Goal: Task Accomplishment & Management: Manage account settings

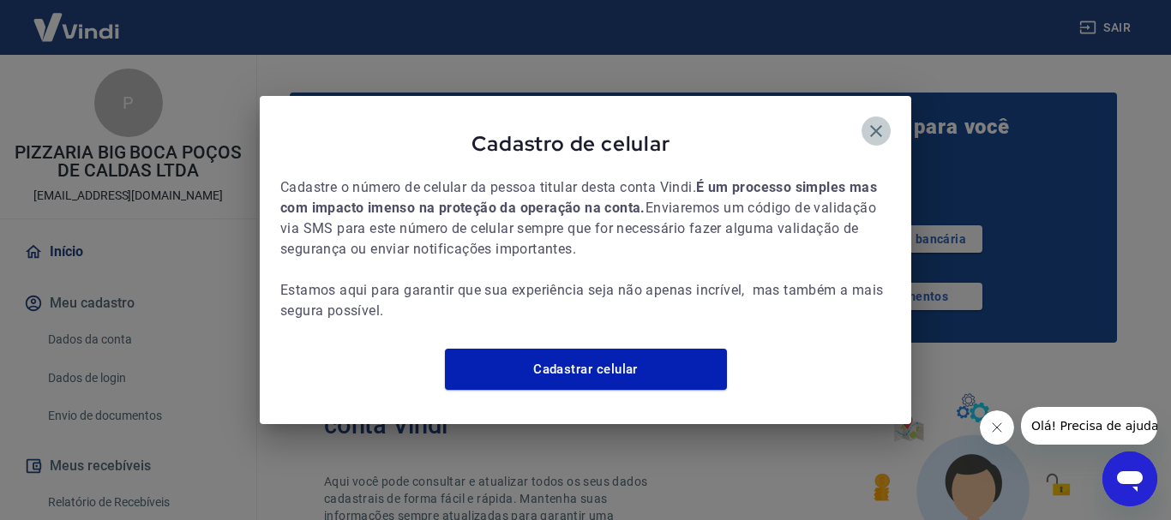
click at [881, 125] on icon "button" at bounding box center [876, 131] width 12 height 12
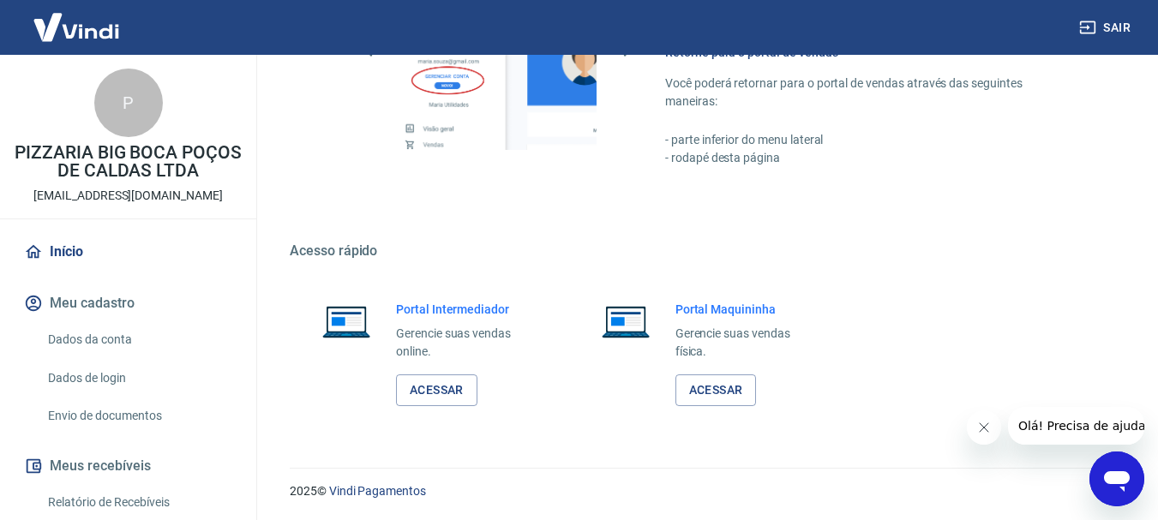
scroll to position [1140, 0]
click at [459, 389] on link "Acessar" at bounding box center [436, 390] width 81 height 32
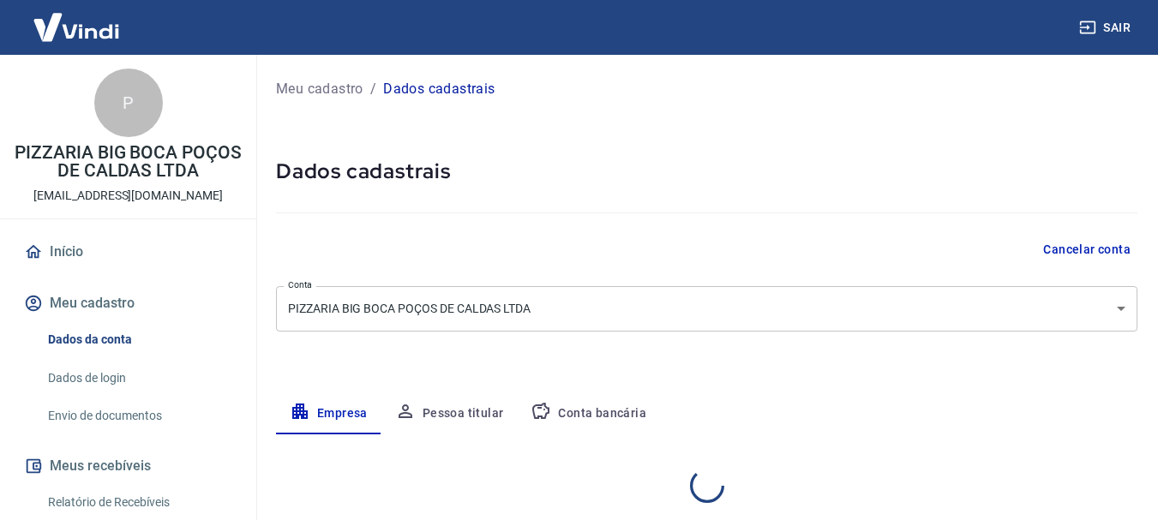
select select "MG"
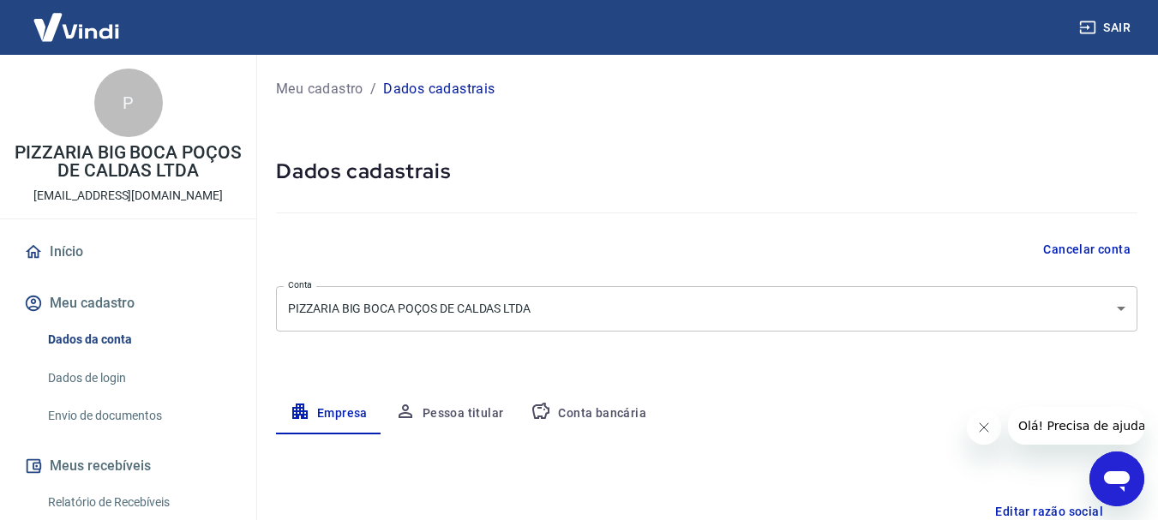
click at [479, 405] on button "Pessoa titular" at bounding box center [449, 413] width 136 height 41
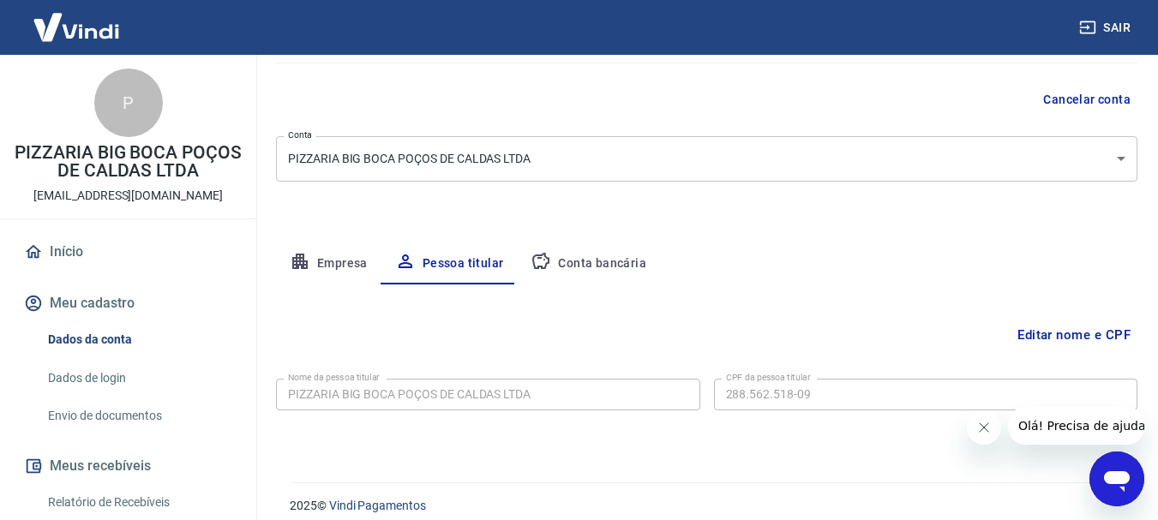
scroll to position [165, 0]
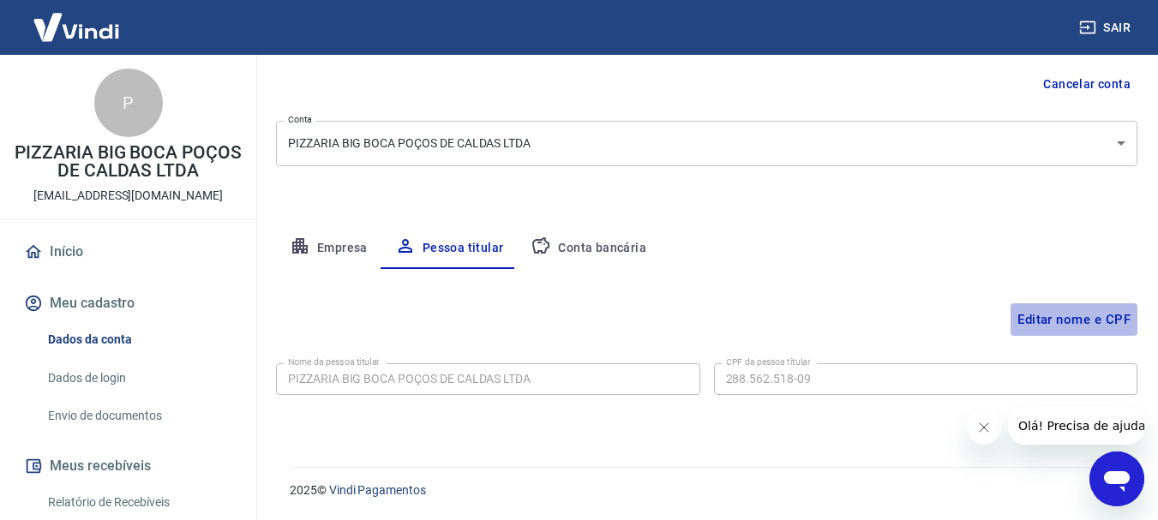
click at [1070, 323] on button "Editar nome e CPF" at bounding box center [1074, 319] width 127 height 33
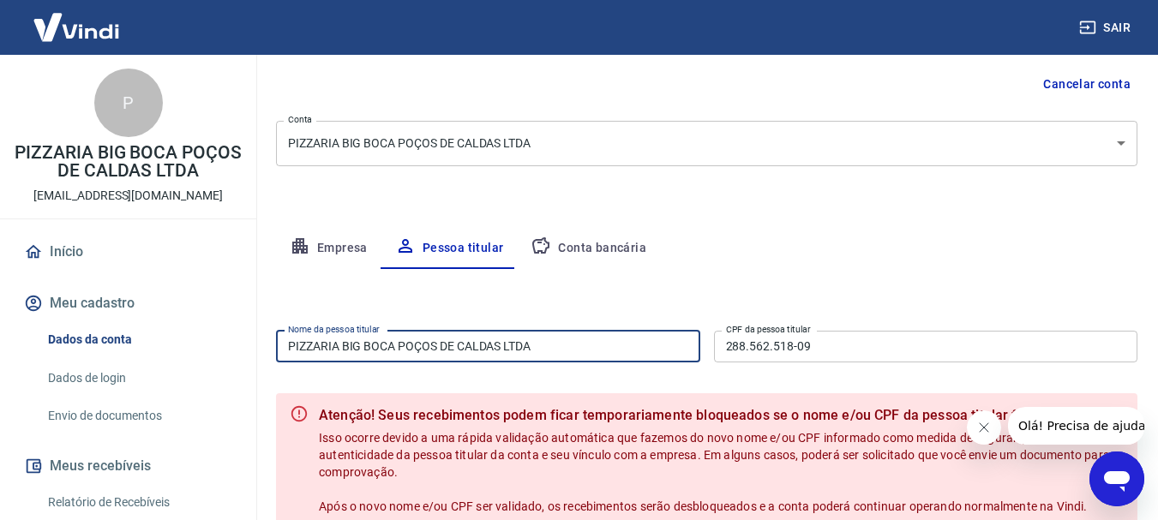
drag, startPoint x: 570, startPoint y: 351, endPoint x: 182, endPoint y: 349, distance: 388.3
click at [182, 349] on div "Sair P PIZZARIA BIG BOCA POÇOS DE CALDAS LTDA pocosdecaldas@pizzariabigboca.com…" at bounding box center [579, 95] width 1158 height 520
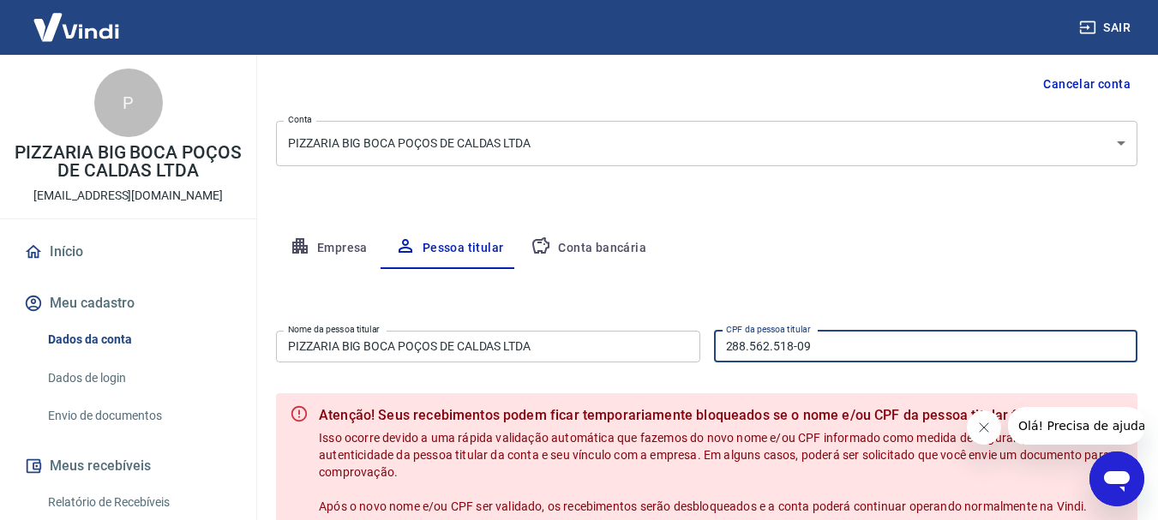
drag, startPoint x: 843, startPoint y: 349, endPoint x: 695, endPoint y: 332, distance: 148.4
click at [695, 332] on div "Nome da pessoa titular PIZZARIA BIG BOCA POÇOS DE CALDAS LTDA Nome da pessoa ti…" at bounding box center [707, 345] width 862 height 42
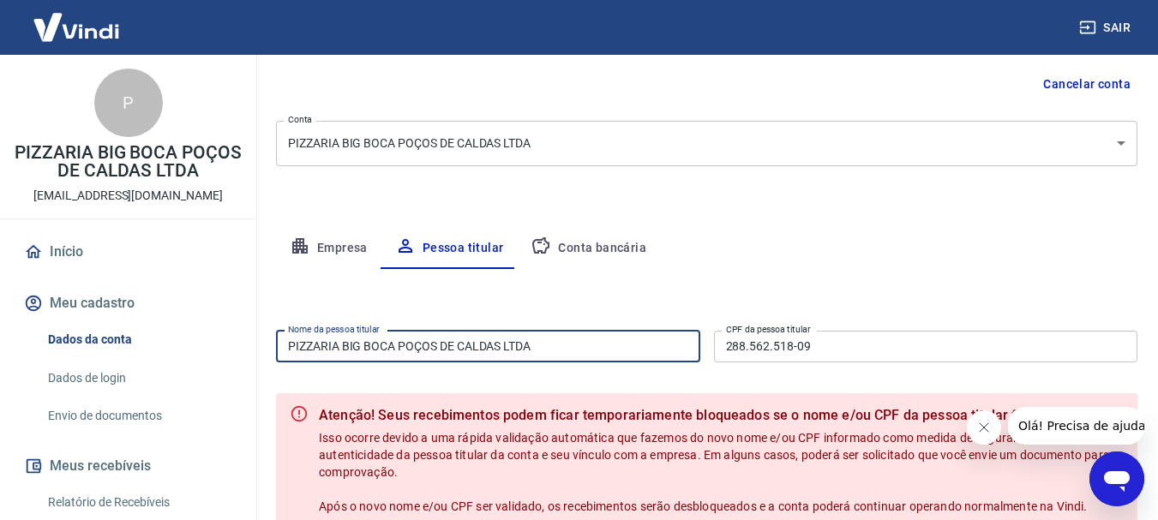
drag, startPoint x: 576, startPoint y: 346, endPoint x: 220, endPoint y: 335, distance: 355.9
click at [226, 335] on div "Sair P PIZZARIA BIG BOCA POÇOS DE CALDAS LTDA pocosdecaldas@pizzariabigboca.com…" at bounding box center [579, 95] width 1158 height 520
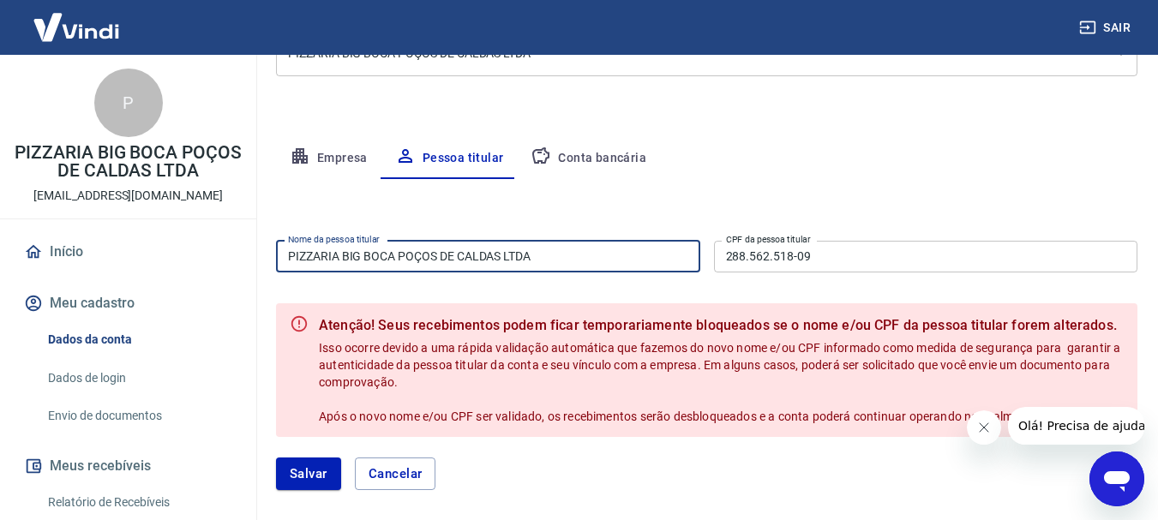
scroll to position [337, 0]
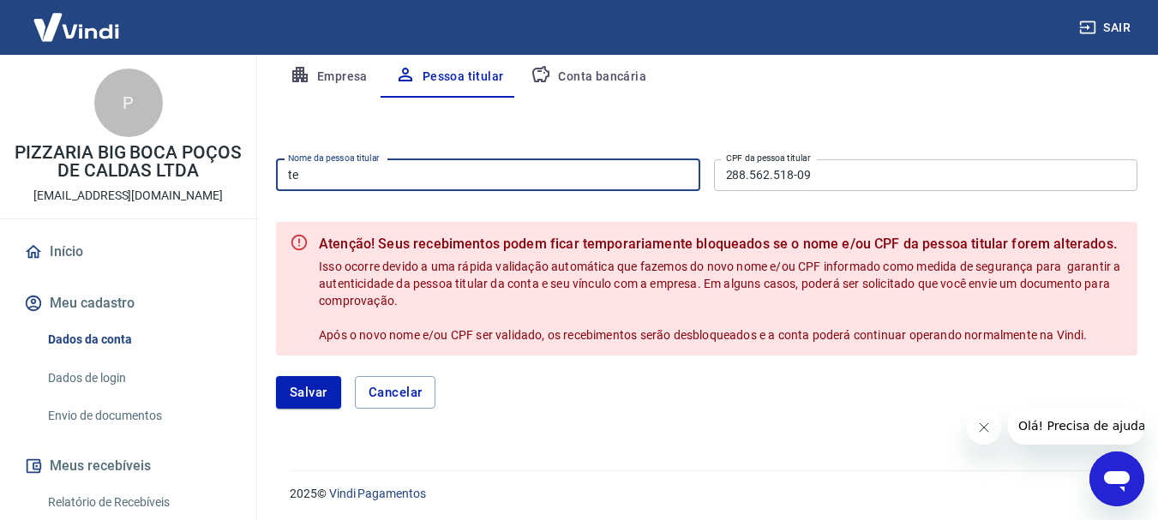
type input "t"
click at [409, 176] on input "TERESA" at bounding box center [488, 175] width 424 height 32
type input "TERESA AURILIETTI AMERICO"
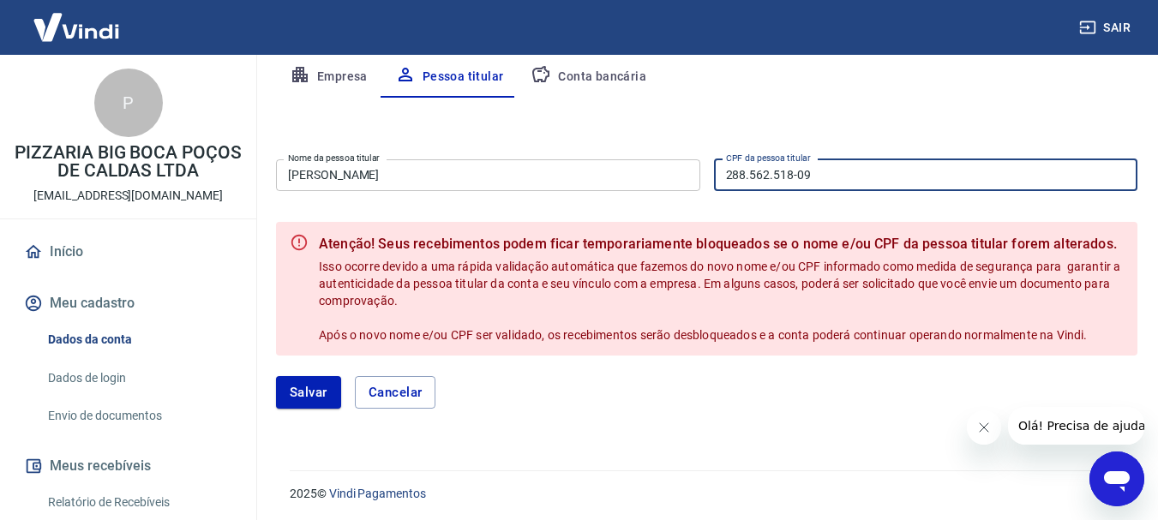
click at [584, 441] on div "Meu cadastro / Dados cadastrais Dados cadastrais Cancelar conta Conta PIZZARIA …" at bounding box center [706, 84] width 903 height 732
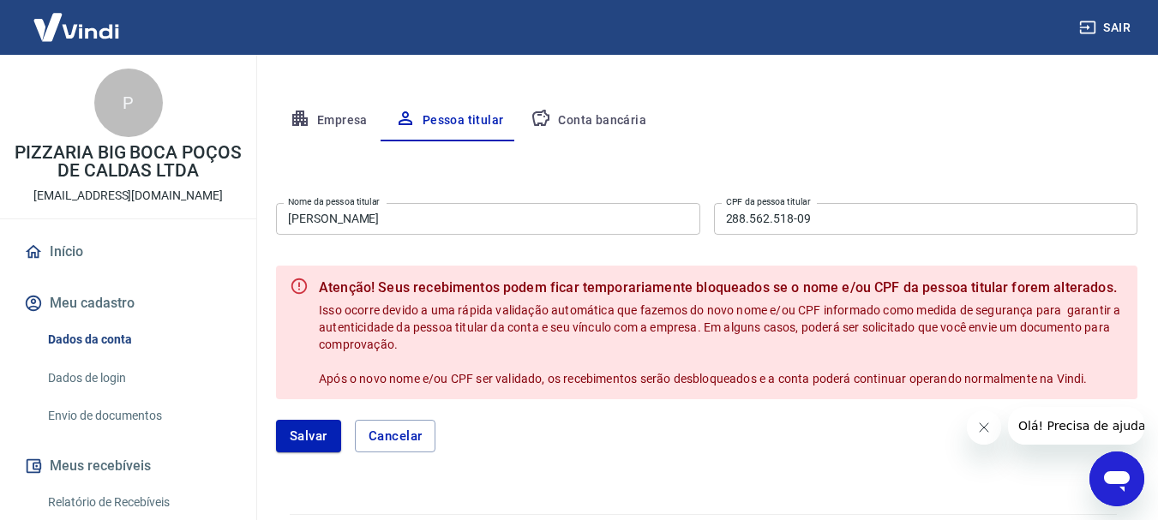
scroll to position [255, 0]
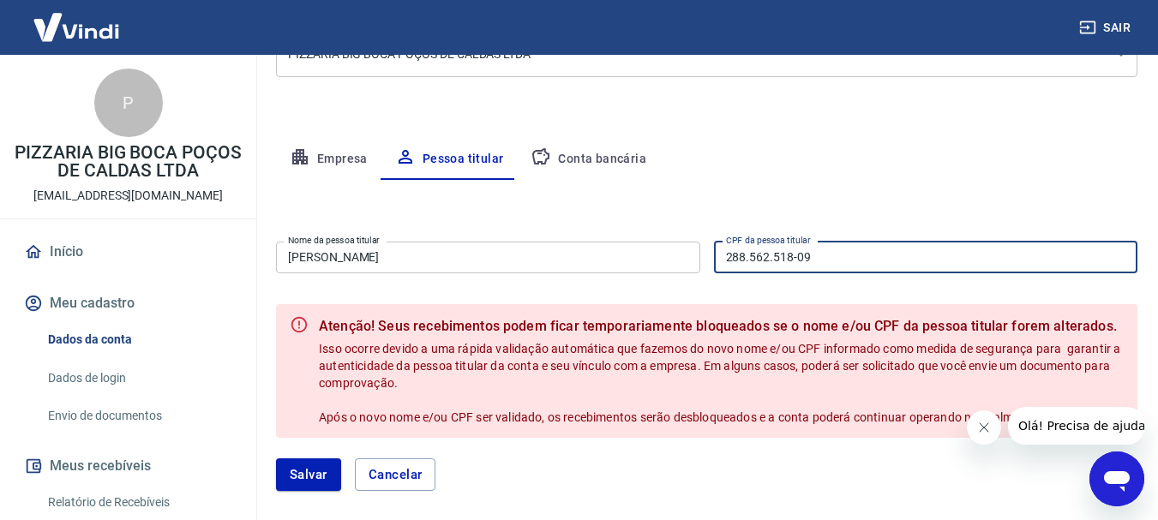
drag, startPoint x: 874, startPoint y: 264, endPoint x: 655, endPoint y: 261, distance: 218.6
click at [655, 261] on div "Nome da pessoa titular TERESA AURILIETTI AMERICO Nome da pessoa titular CPF da …" at bounding box center [707, 256] width 862 height 42
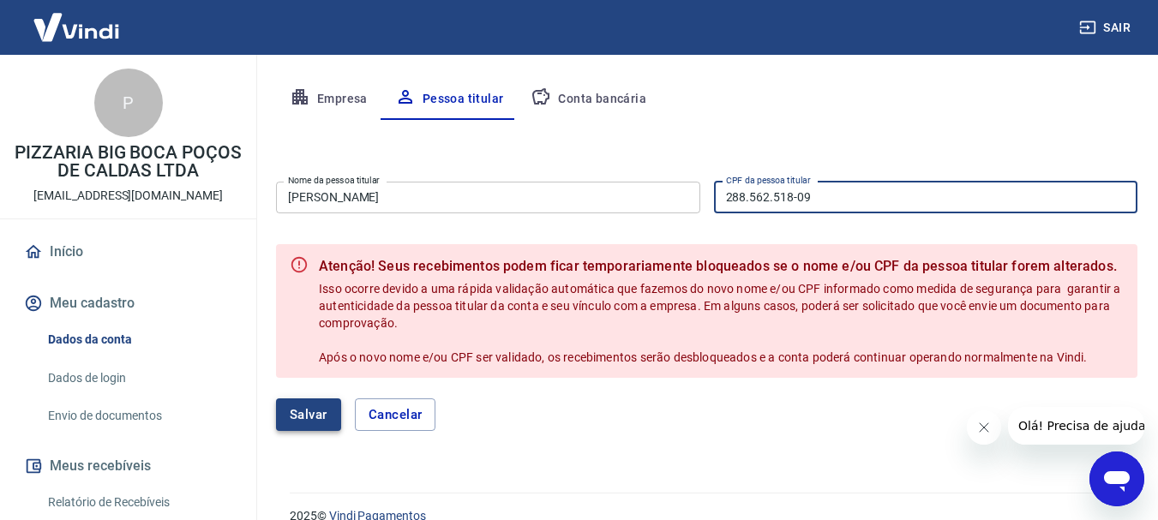
scroll to position [340, 0]
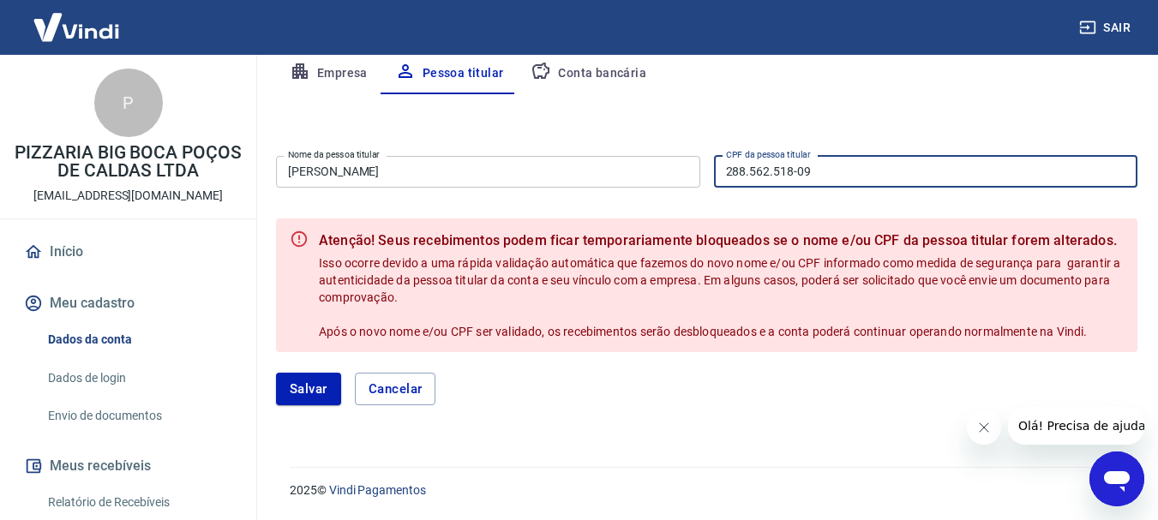
click at [592, 72] on button "Conta bancária" at bounding box center [588, 73] width 143 height 41
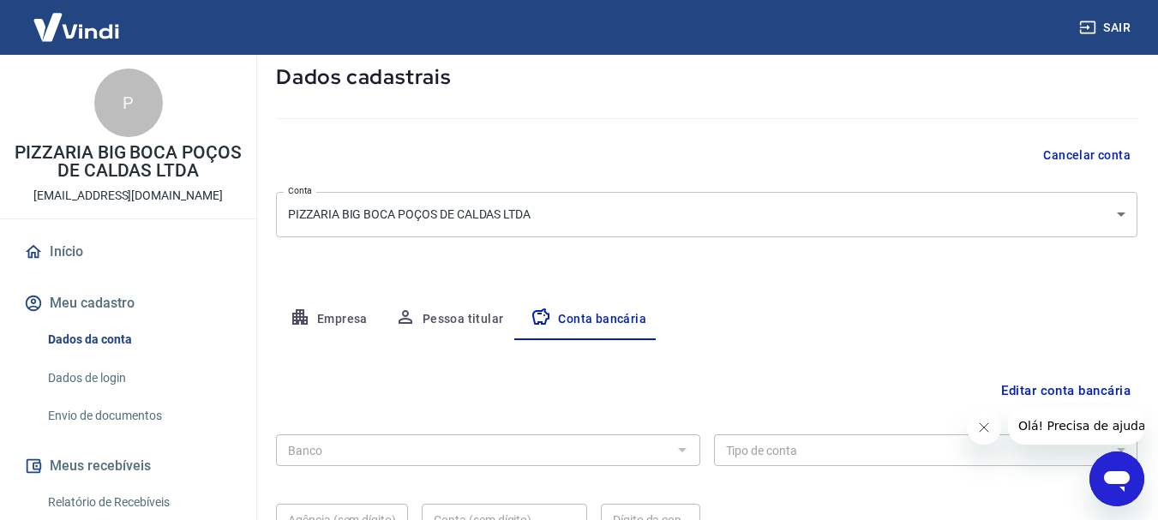
scroll to position [261, 0]
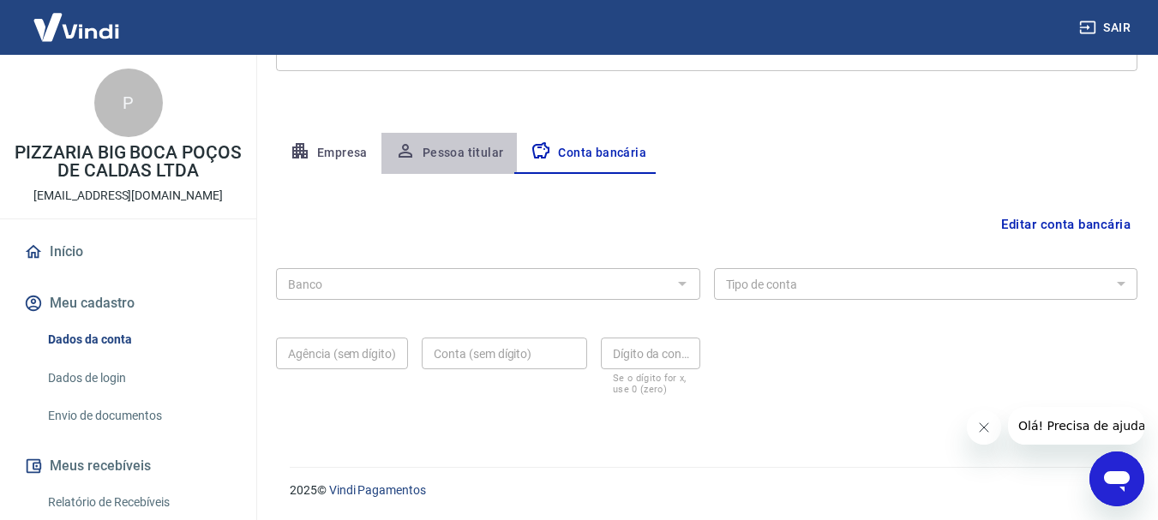
click at [465, 141] on button "Pessoa titular" at bounding box center [449, 153] width 136 height 41
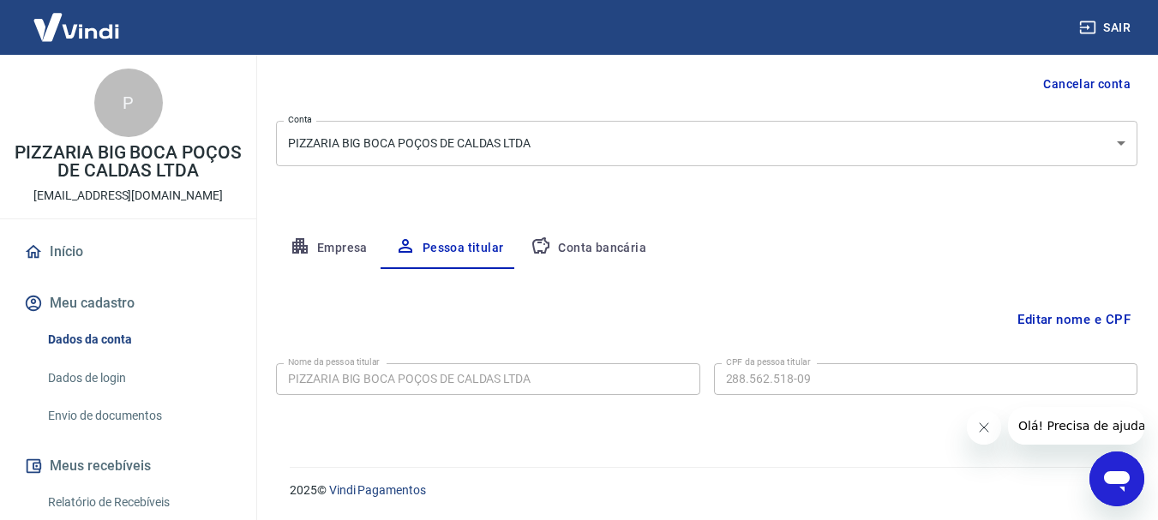
click at [1091, 321] on button "Editar nome e CPF" at bounding box center [1074, 319] width 127 height 33
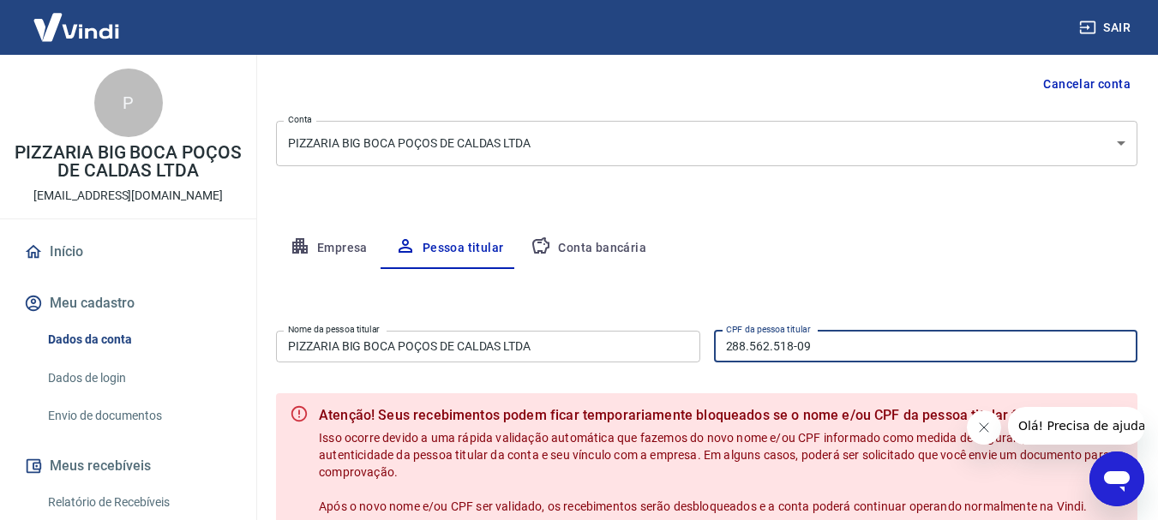
drag, startPoint x: 850, startPoint y: 346, endPoint x: 666, endPoint y: 345, distance: 184.3
click at [667, 345] on div "Nome da pessoa titular PIZZARIA BIG BOCA POÇOS DE CALDAS LTDA Nome da pessoa ti…" at bounding box center [707, 345] width 862 height 42
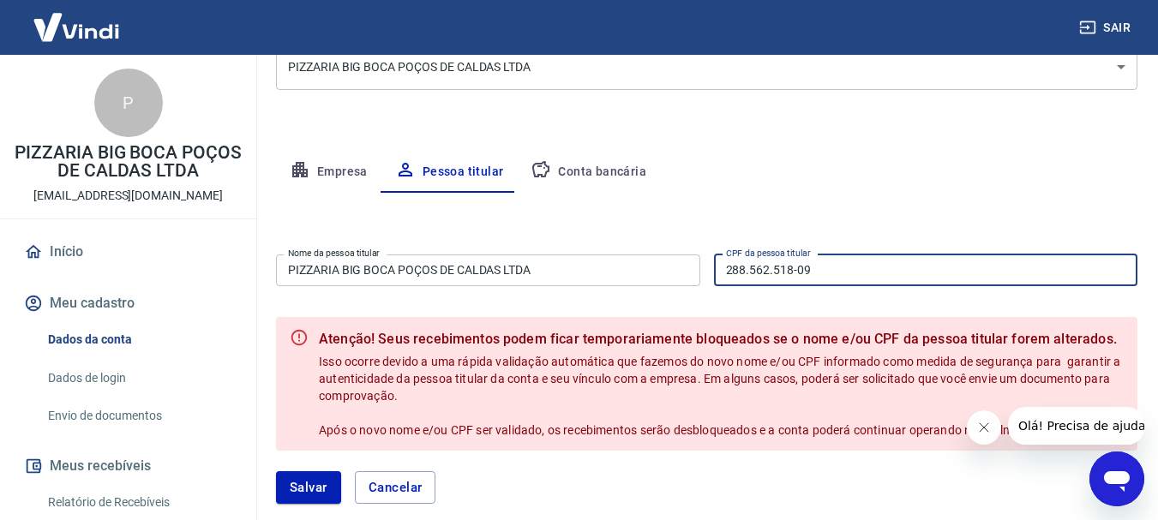
scroll to position [340, 0]
